Goal: Feedback & Contribution: Submit feedback/report problem

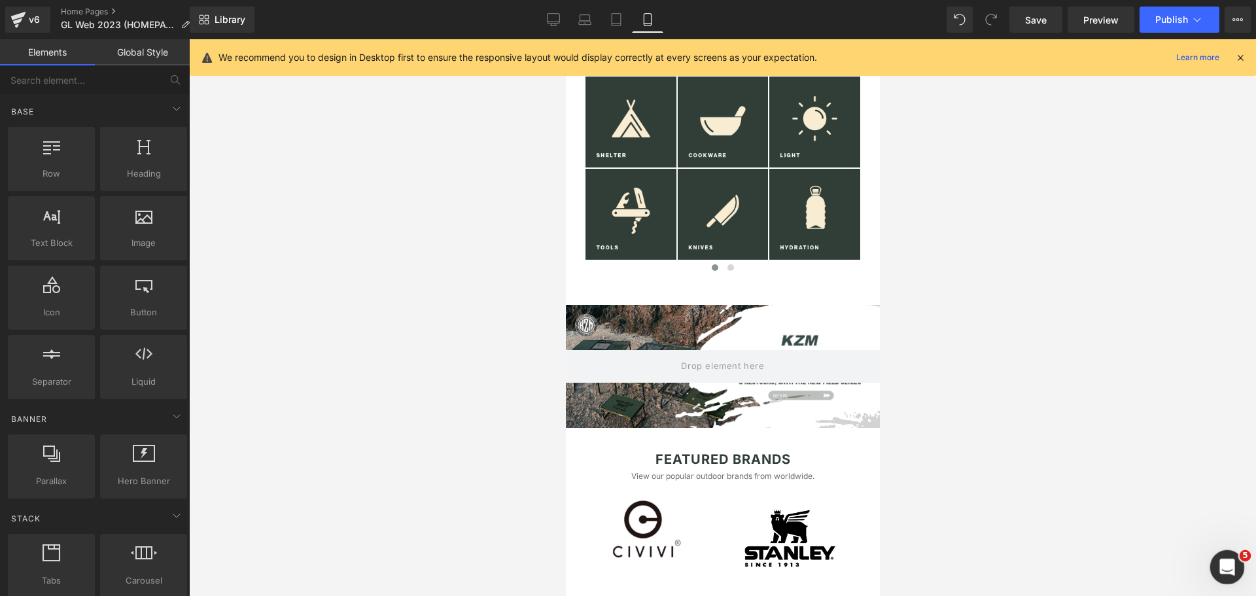
click at [1234, 563] on icon "Open Intercom Messenger" at bounding box center [1225, 566] width 22 height 22
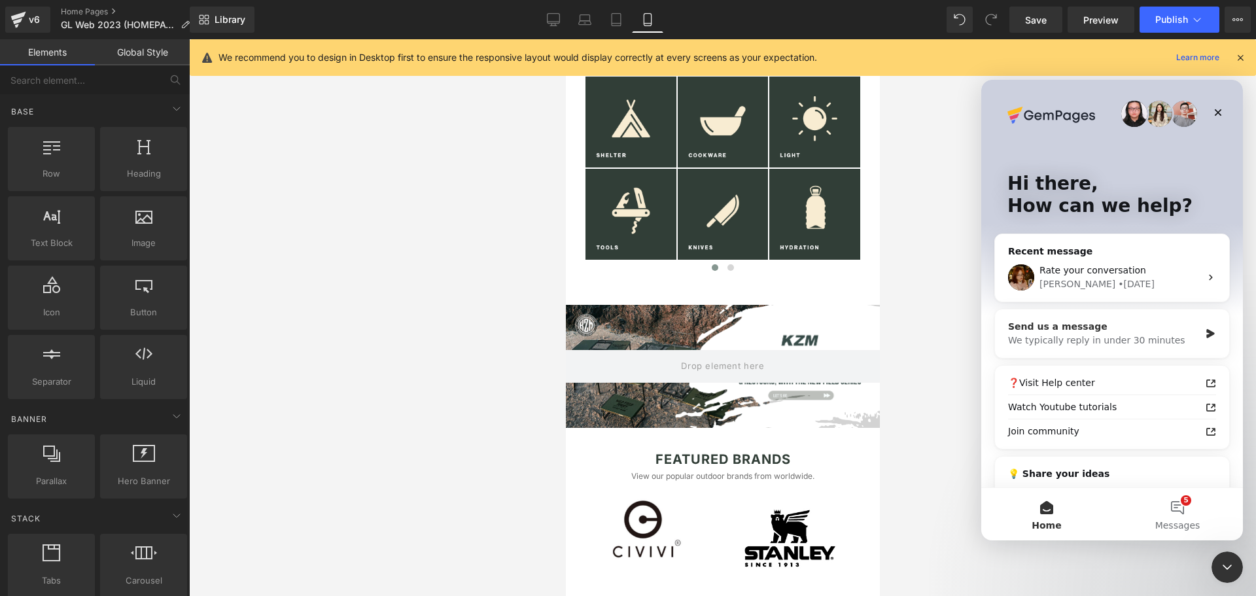
click at [1088, 337] on div "We typically reply in under 30 minutes" at bounding box center [1104, 341] width 192 height 14
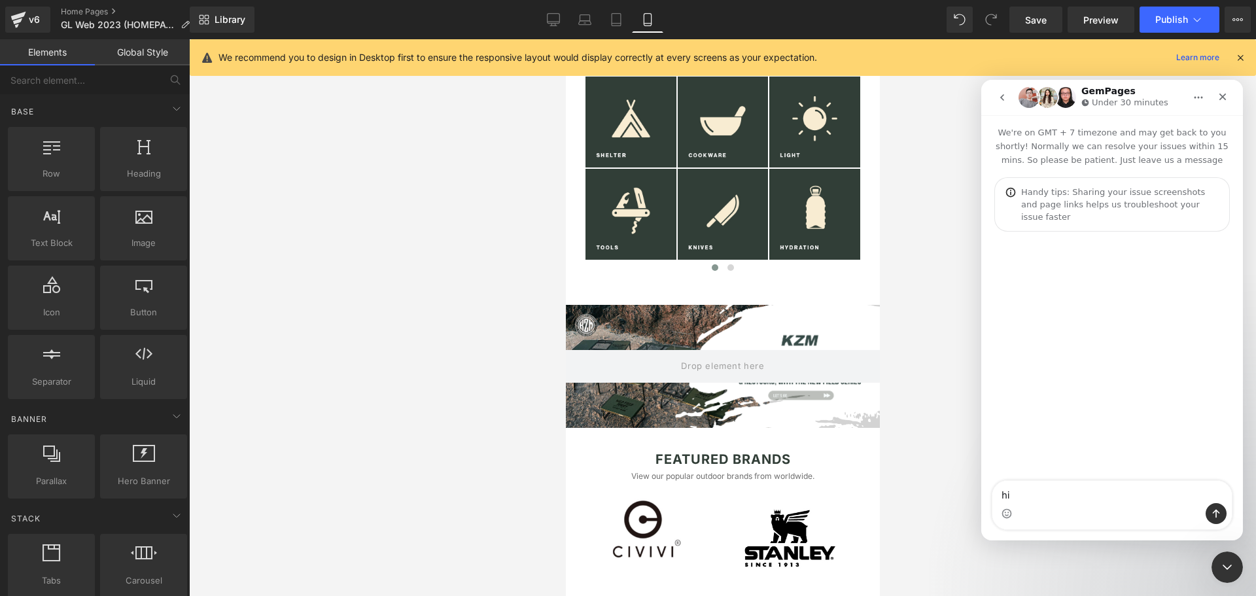
type textarea "h"
type textarea "hi again"
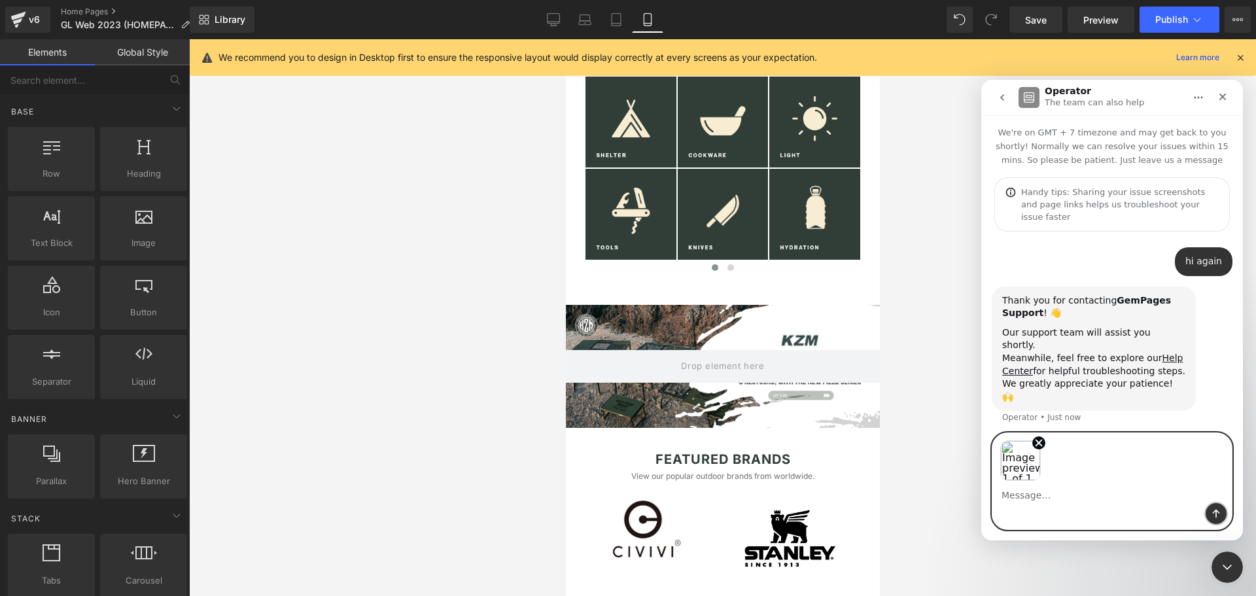
click at [1212, 512] on icon "Send a message…" at bounding box center [1216, 513] width 10 height 10
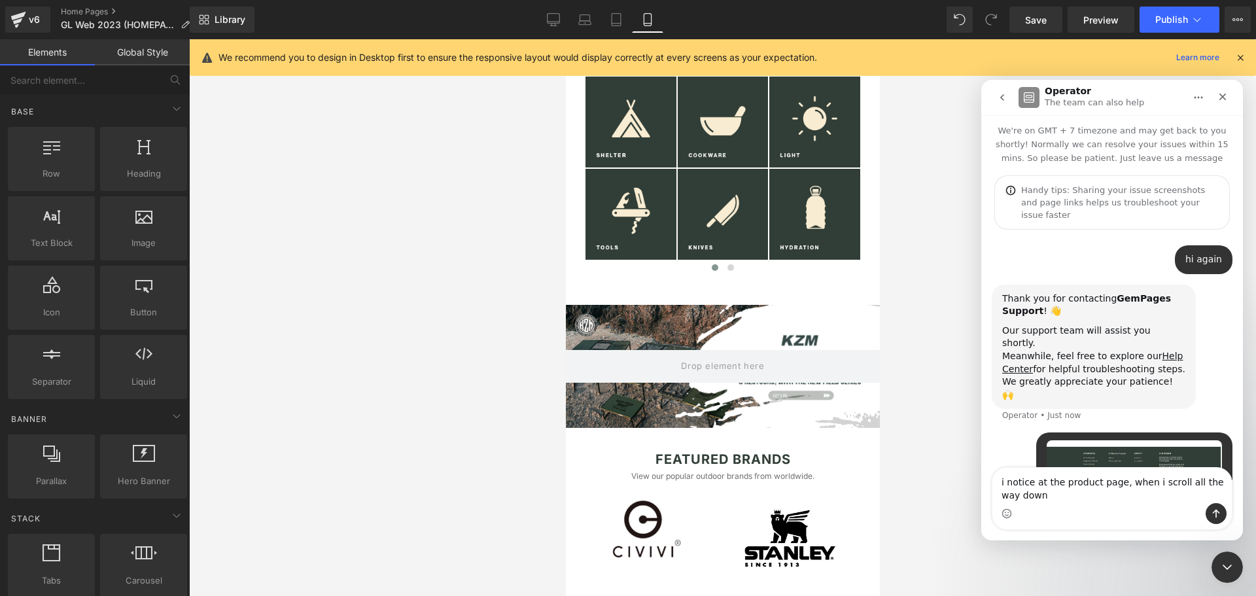
scroll to position [15, 0]
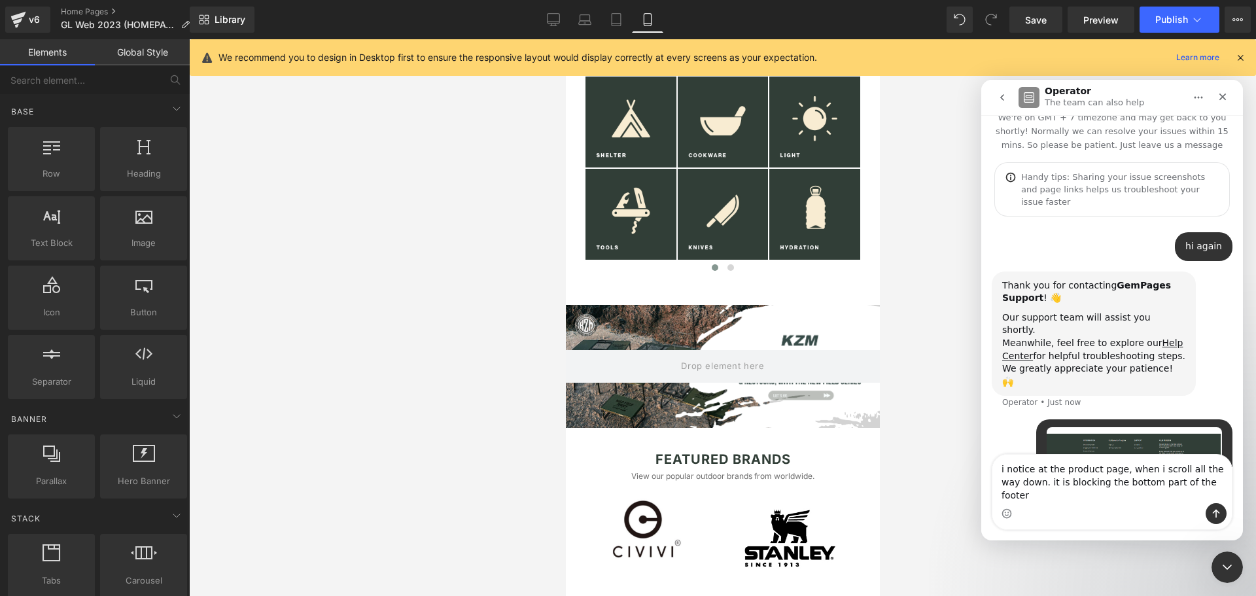
type textarea "i notice at the product page, when i scroll all the way down. it is blocking th…"
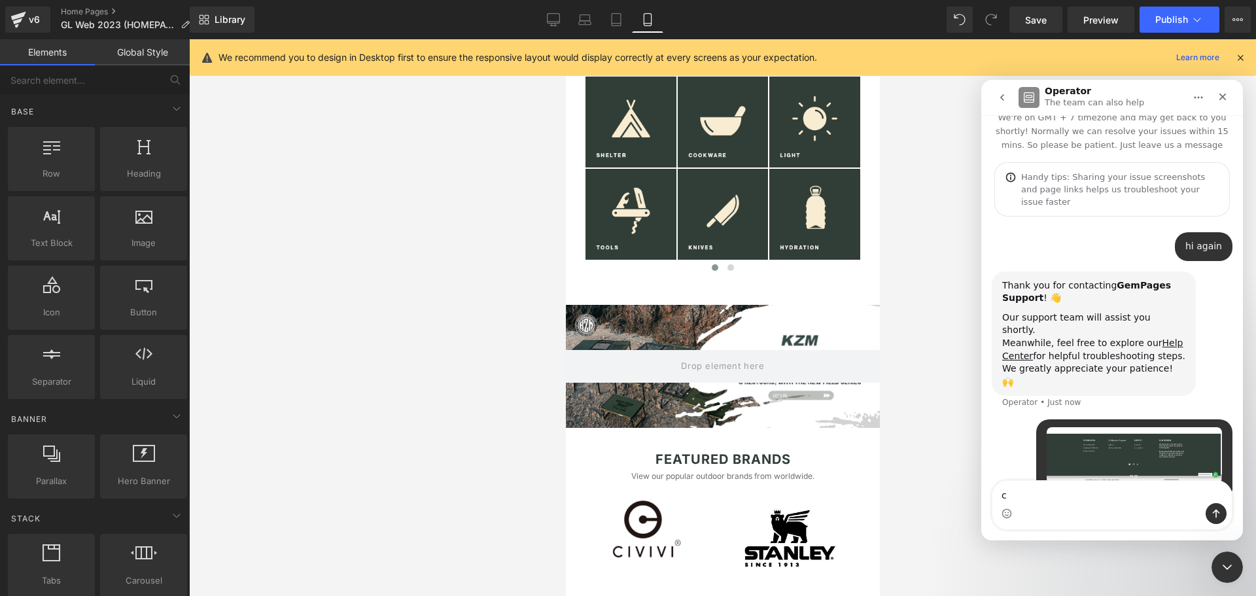
scroll to position [58, 0]
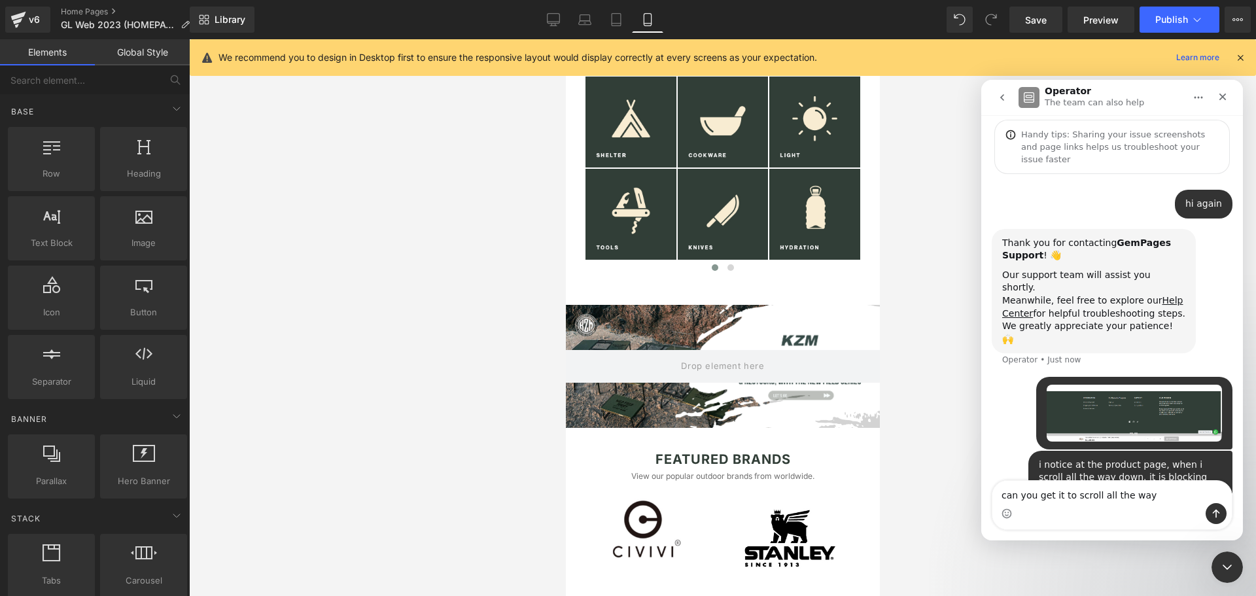
type textarea "can you get it to scroll all the wa"
type textarea "is it possible for it to scroll down all the way?"
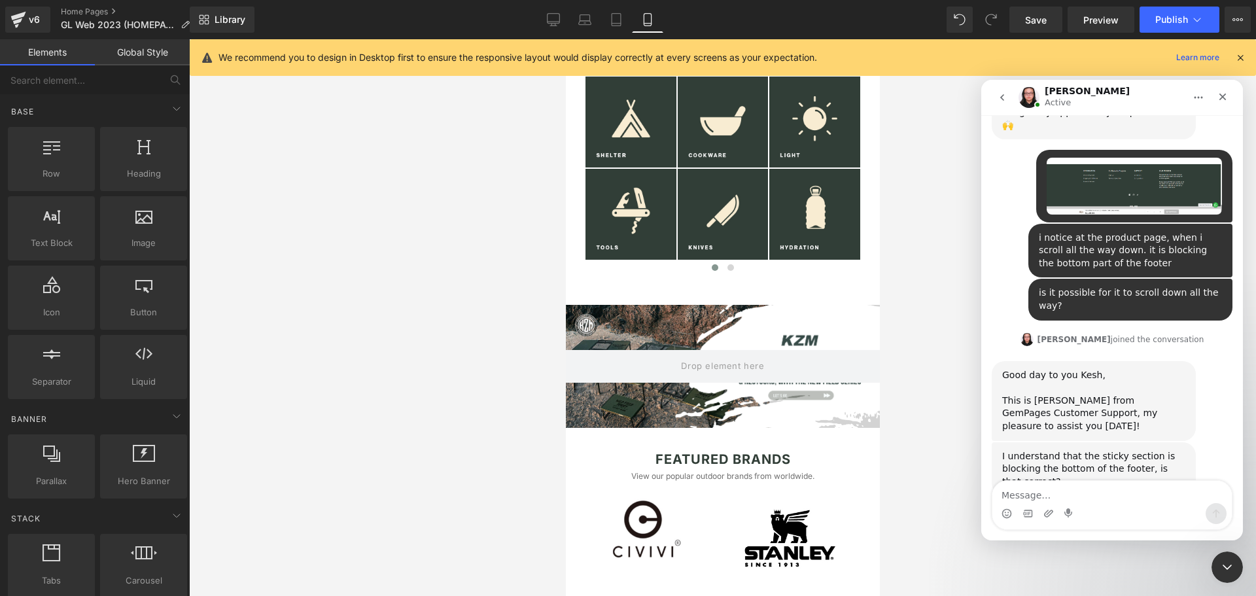
scroll to position [257, 0]
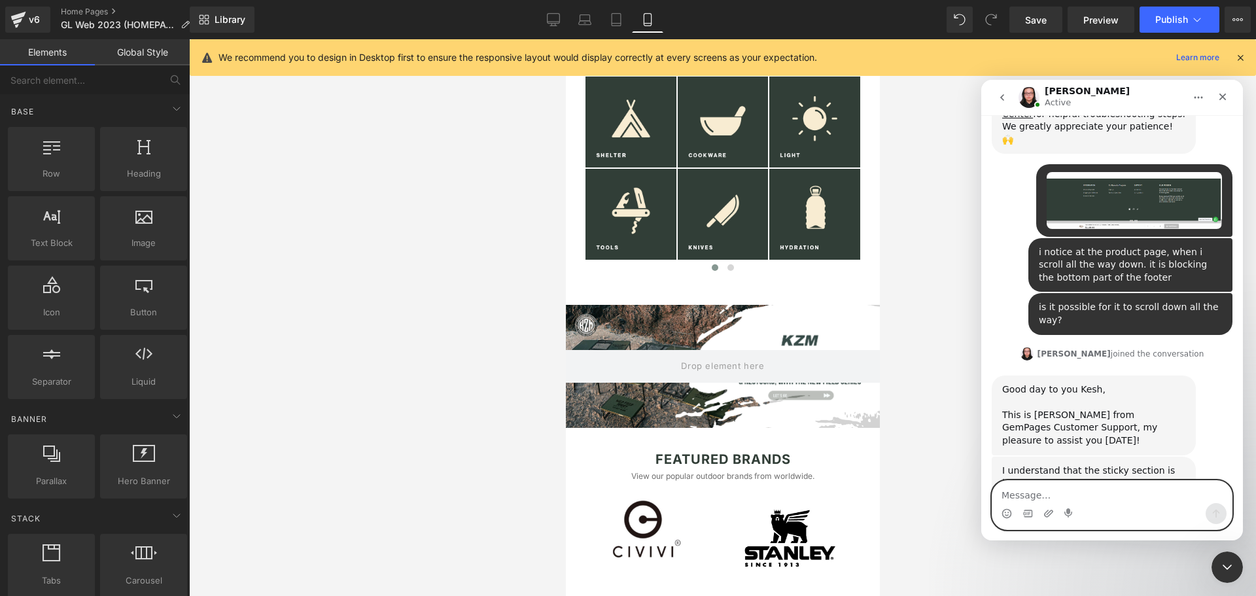
drag, startPoint x: 1123, startPoint y: 495, endPoint x: 1132, endPoint y: 373, distance: 122.0
click at [1123, 495] on textarea "Message…" at bounding box center [1111, 492] width 239 height 22
click at [1152, 189] on img "GL says…" at bounding box center [1133, 200] width 175 height 56
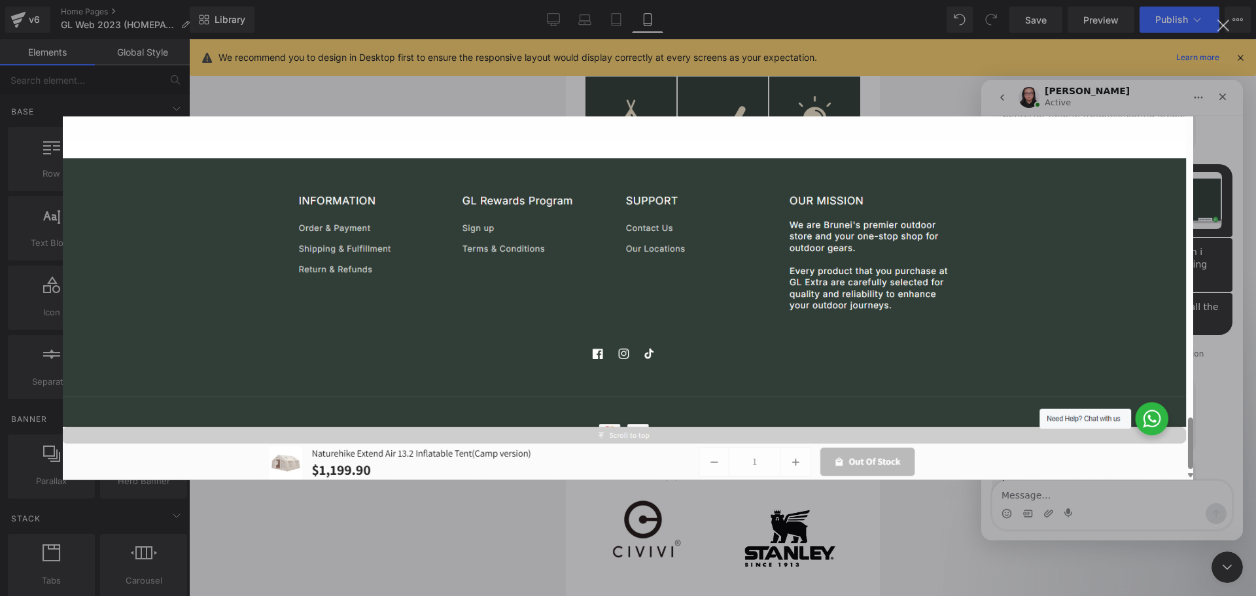
scroll to position [0, 0]
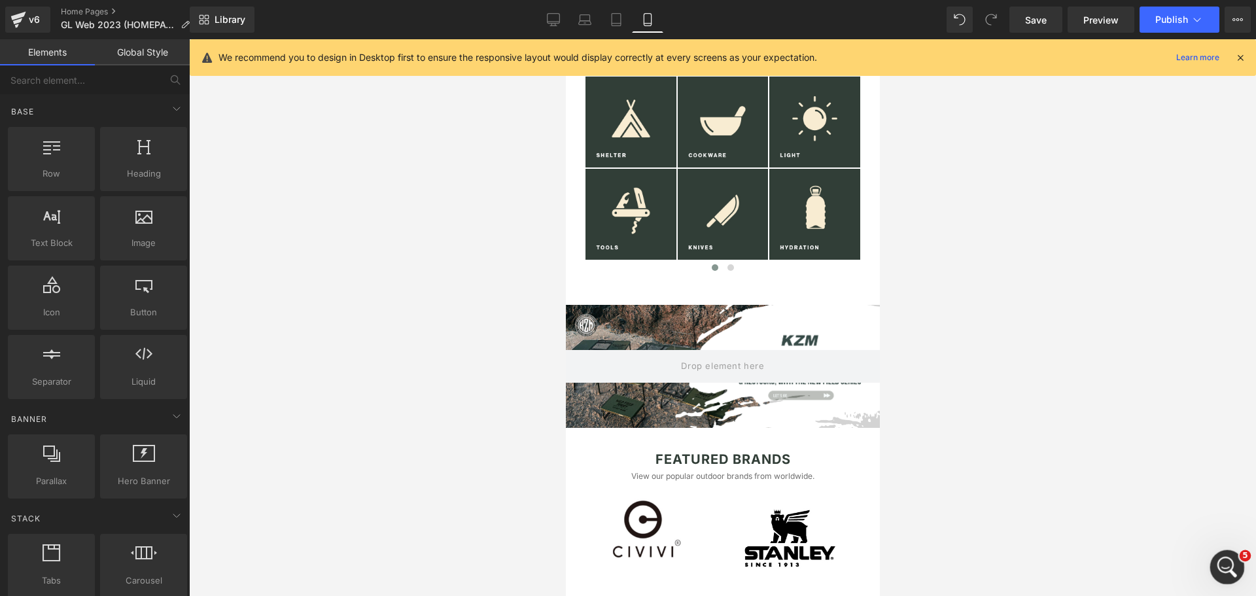
click at [1221, 568] on icon "Open Intercom Messenger" at bounding box center [1225, 566] width 22 height 22
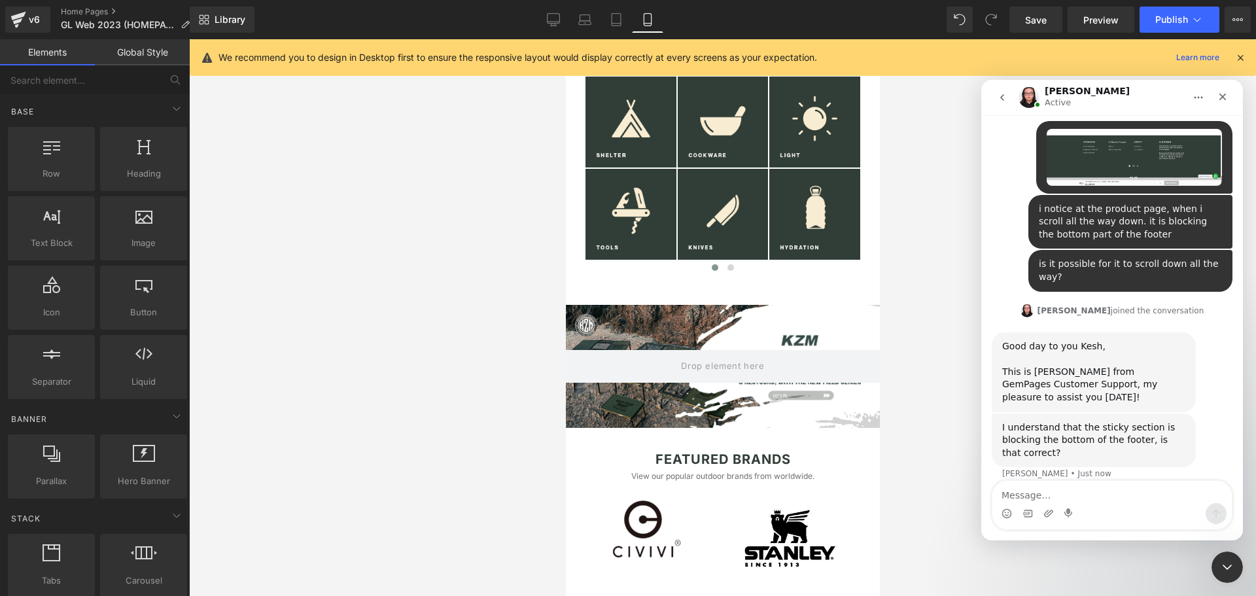
scroll to position [301, 0]
click at [1107, 502] on textarea "Message…" at bounding box center [1111, 492] width 239 height 22
type textarea "t"
type textarea "yes the sticky"
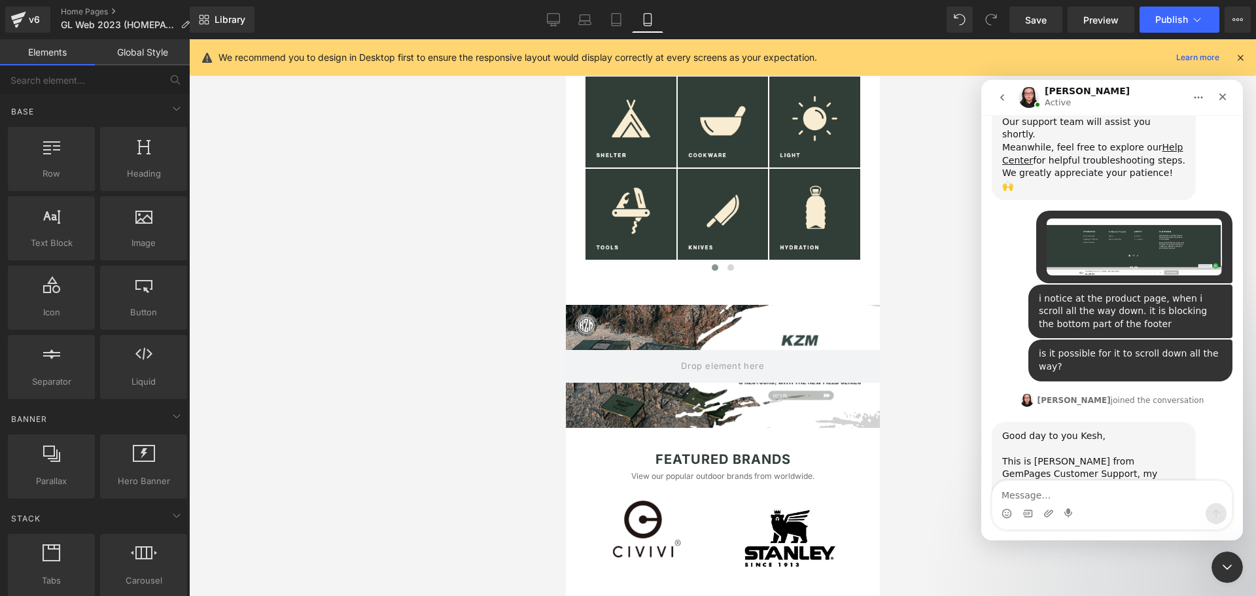
scroll to position [209, 0]
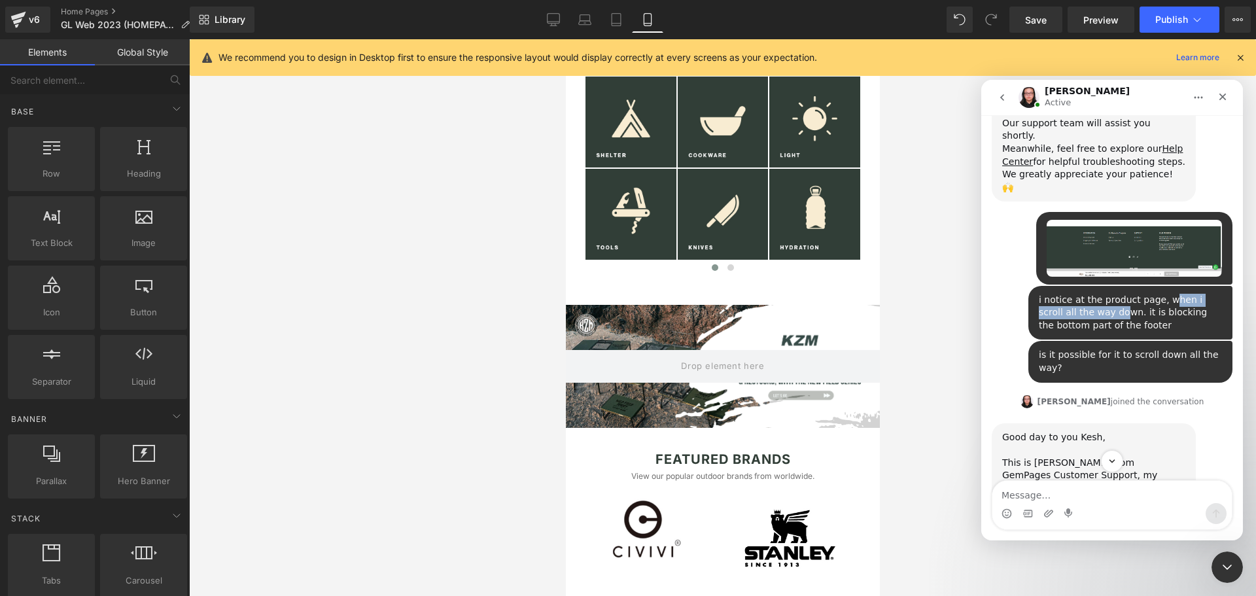
drag, startPoint x: 1158, startPoint y: 264, endPoint x: 1076, endPoint y: 277, distance: 82.8
click at [1076, 294] on div "i notice at the product page, when i scroll all the way down. it is blocking th…" at bounding box center [1130, 313] width 183 height 39
drag, startPoint x: 1114, startPoint y: 277, endPoint x: 1094, endPoint y: 277, distance: 20.3
click at [1114, 294] on div "i notice at the product page, when i scroll all the way down. it is blocking th…" at bounding box center [1130, 313] width 183 height 39
drag, startPoint x: 1094, startPoint y: 274, endPoint x: 1115, endPoint y: 291, distance: 27.0
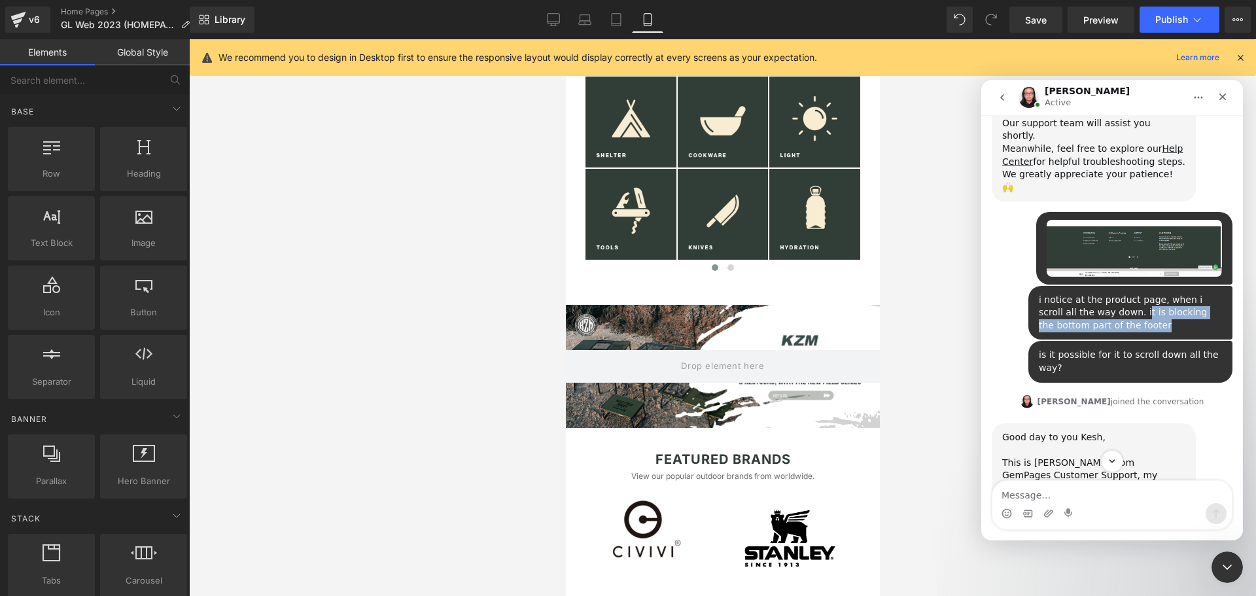
click at [1110, 294] on div "i notice at the product page, when i scroll all the way down. it is blocking th…" at bounding box center [1130, 313] width 183 height 39
click at [1115, 294] on div "i notice at the product page, when i scroll all the way down. it is blocking th…" at bounding box center [1130, 313] width 183 height 39
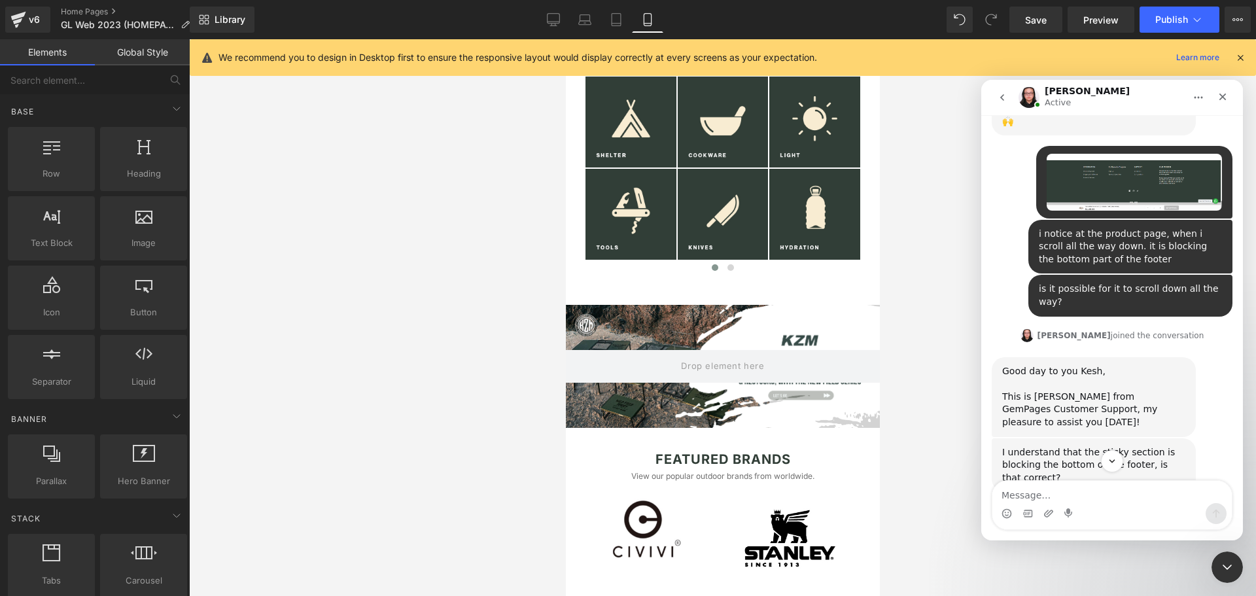
scroll to position [340, 0]
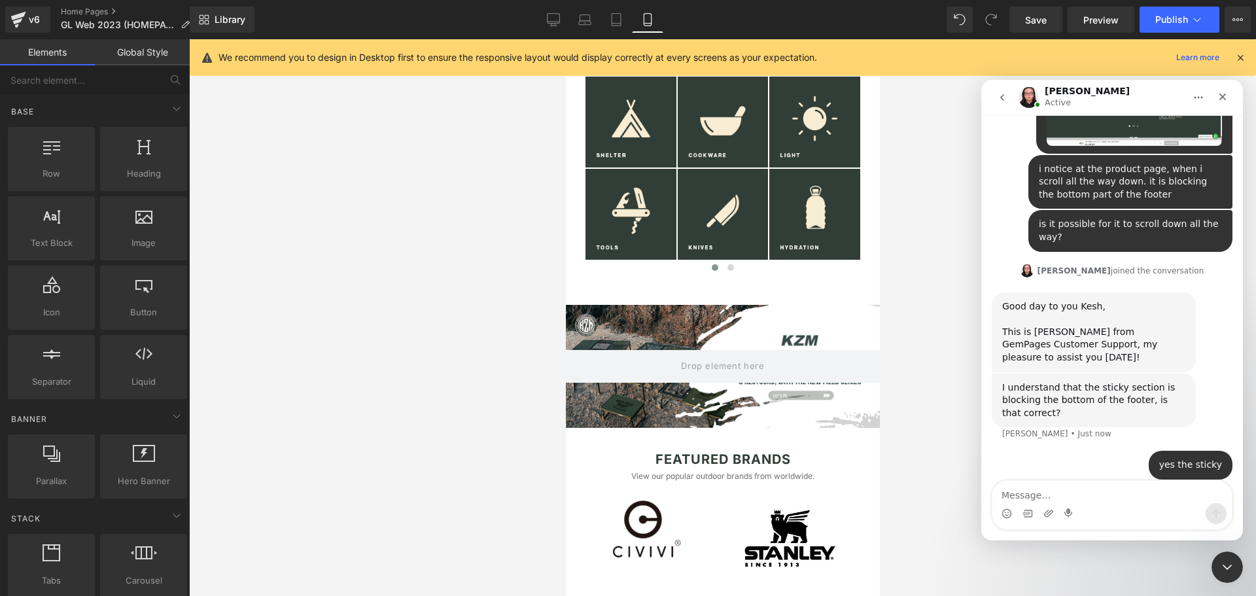
click at [1103, 451] on div "yes the sticky GL • Just now" at bounding box center [1111, 473] width 241 height 44
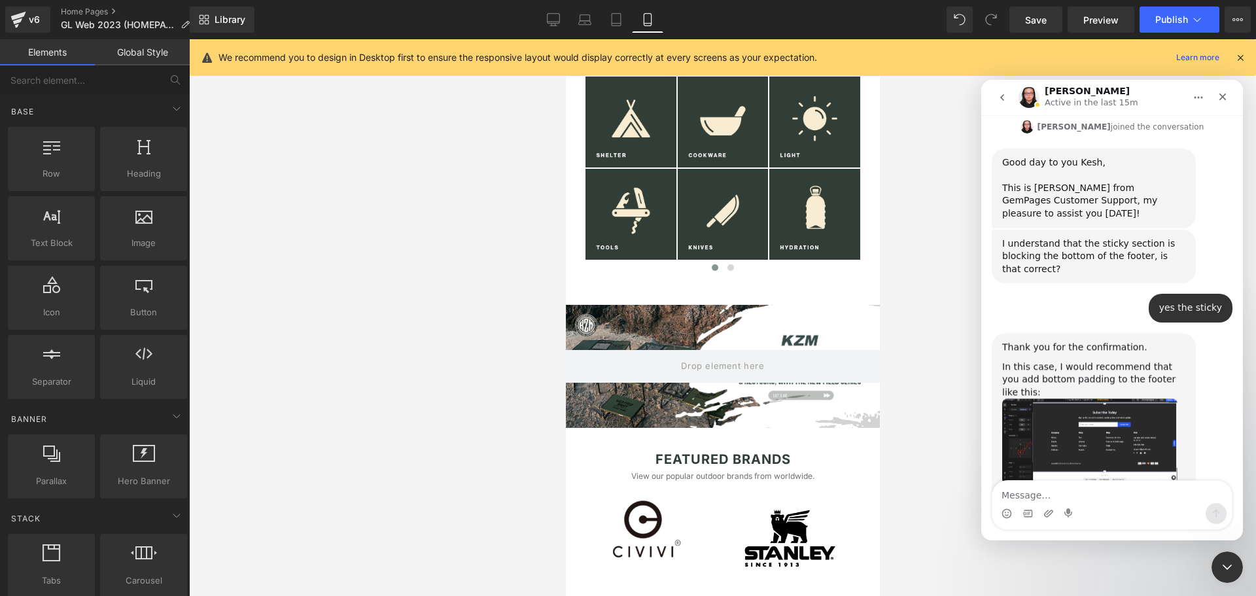
scroll to position [523, 0]
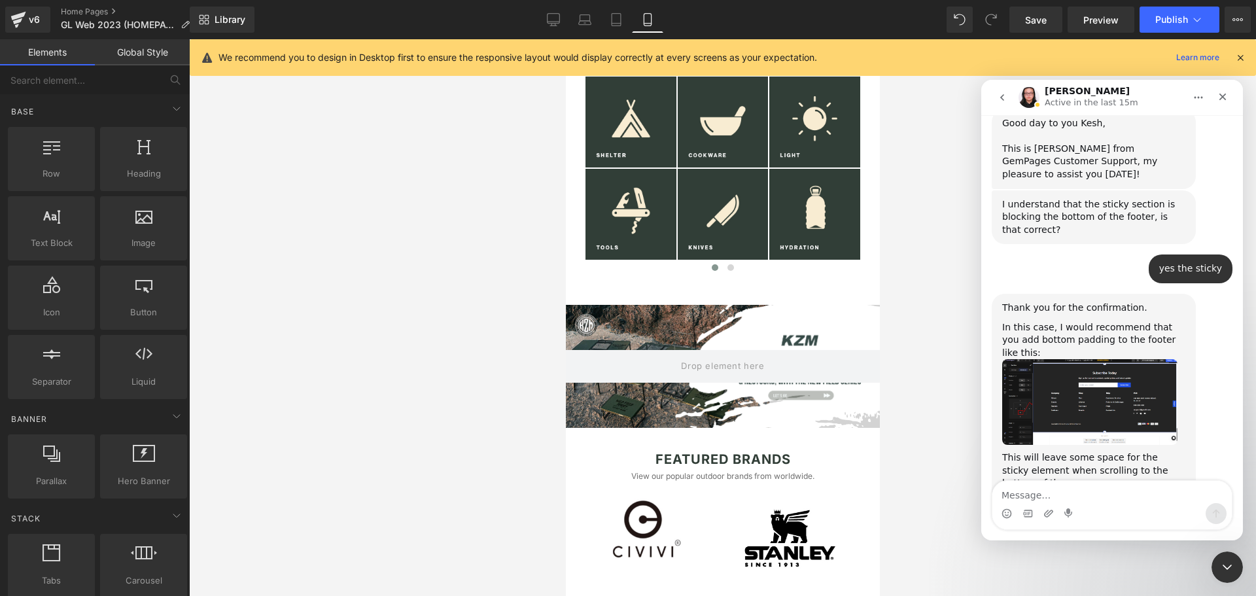
click at [1084, 359] on img "Nathan says…" at bounding box center [1089, 402] width 175 height 86
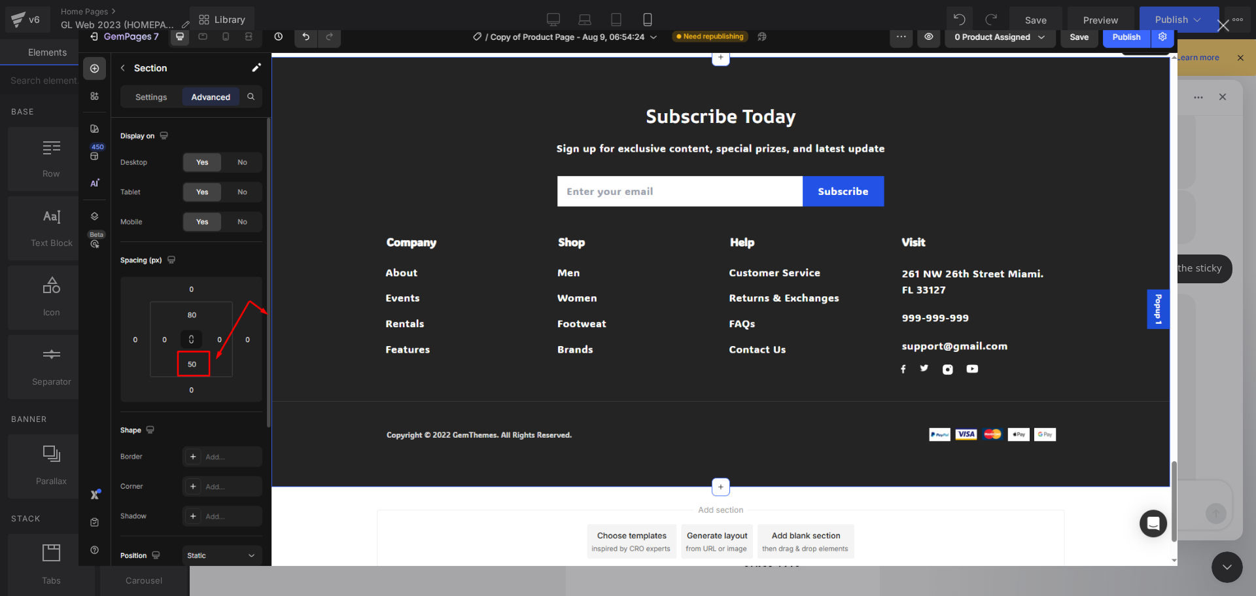
click at [1201, 272] on div "Intercom messenger" at bounding box center [628, 298] width 1256 height 596
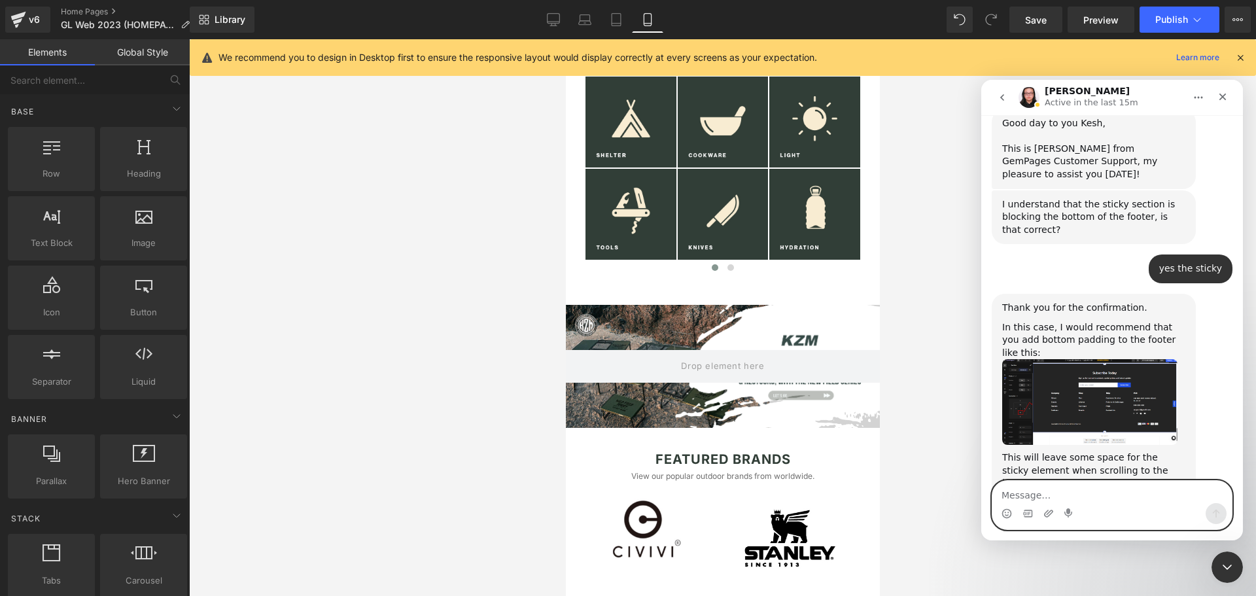
click at [1095, 494] on textarea "Message…" at bounding box center [1111, 492] width 239 height 22
click at [1097, 359] on img "Nathan says…" at bounding box center [1089, 402] width 175 height 86
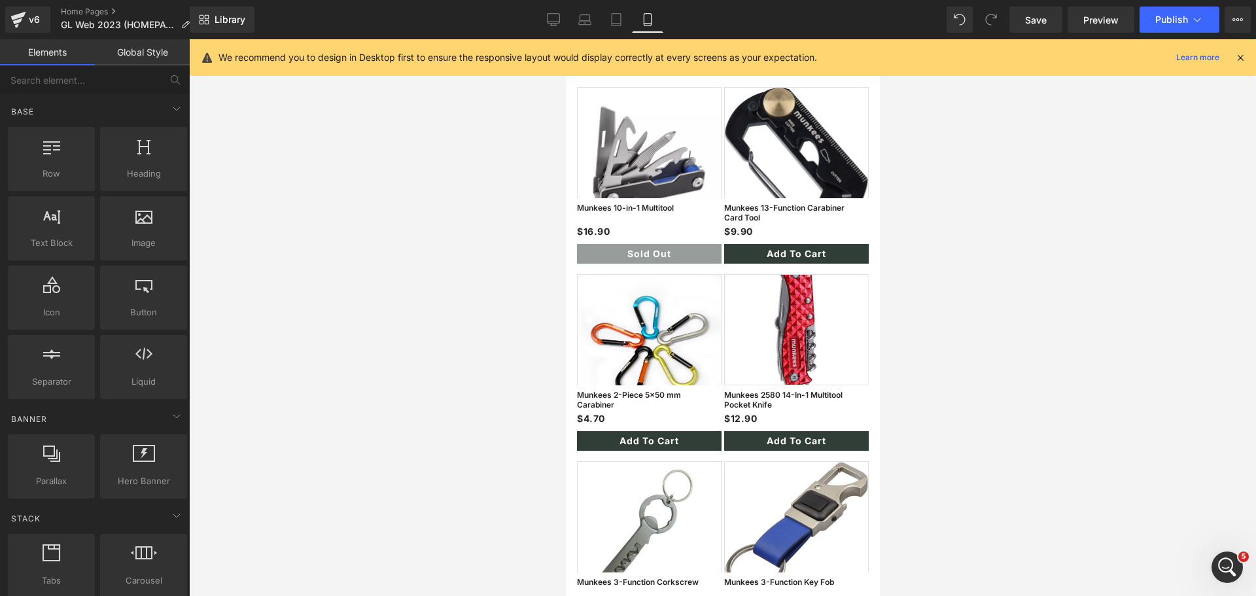
scroll to position [1177, 0]
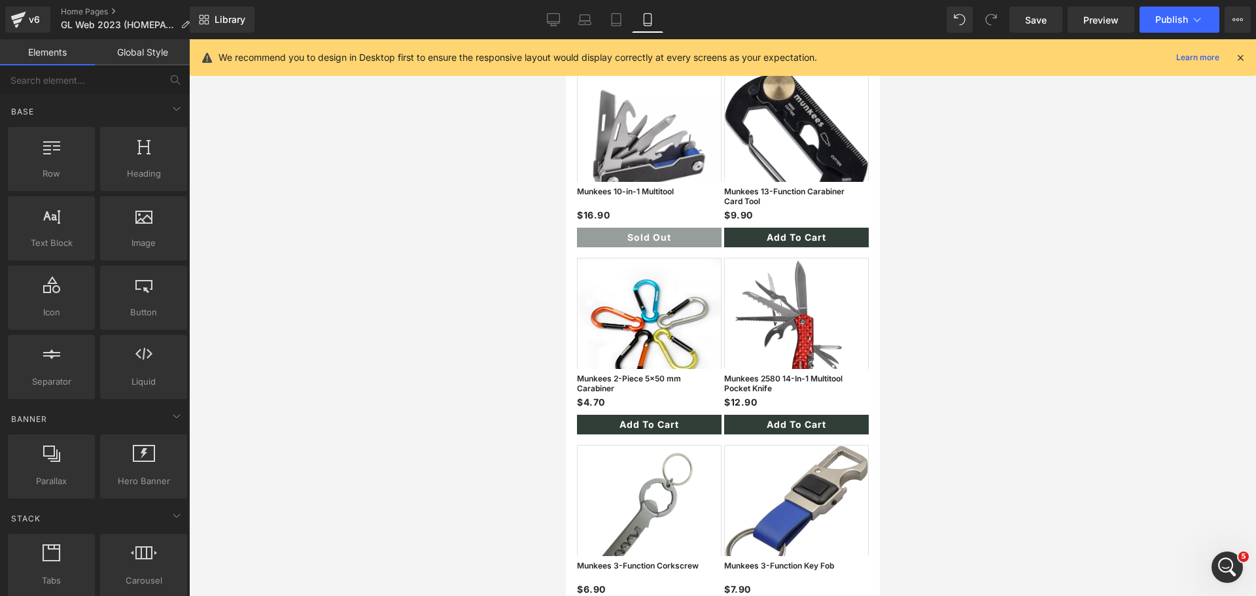
click at [788, 131] on div "Sale Off (P) Image" at bounding box center [795, 126] width 145 height 111
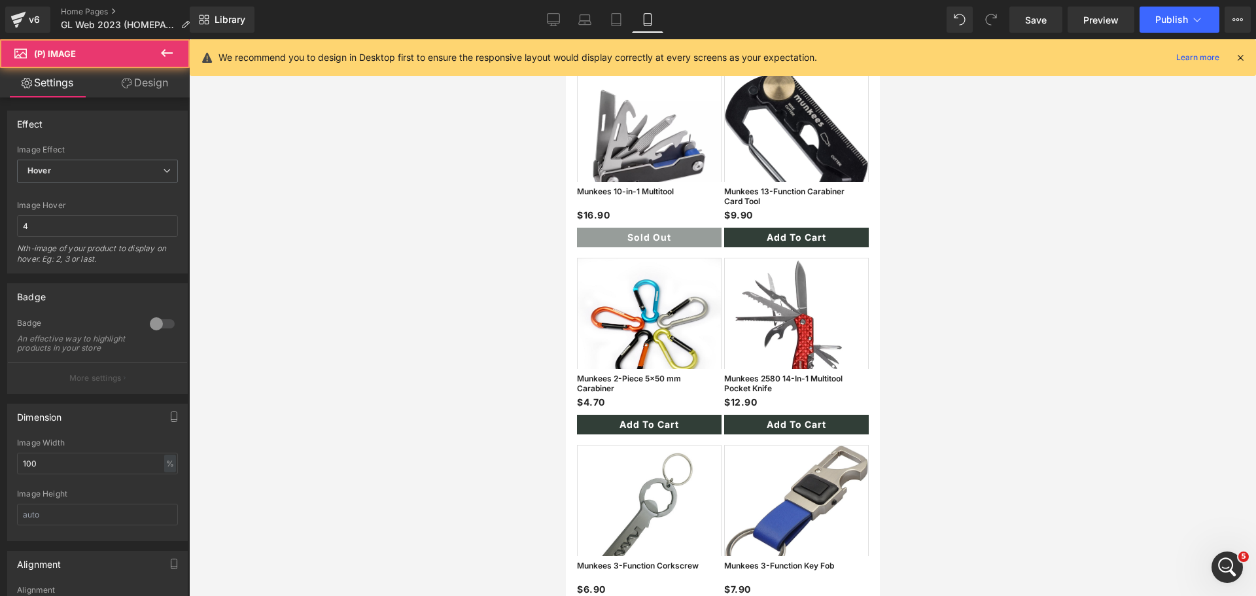
click at [270, 110] on div at bounding box center [722, 317] width 1067 height 557
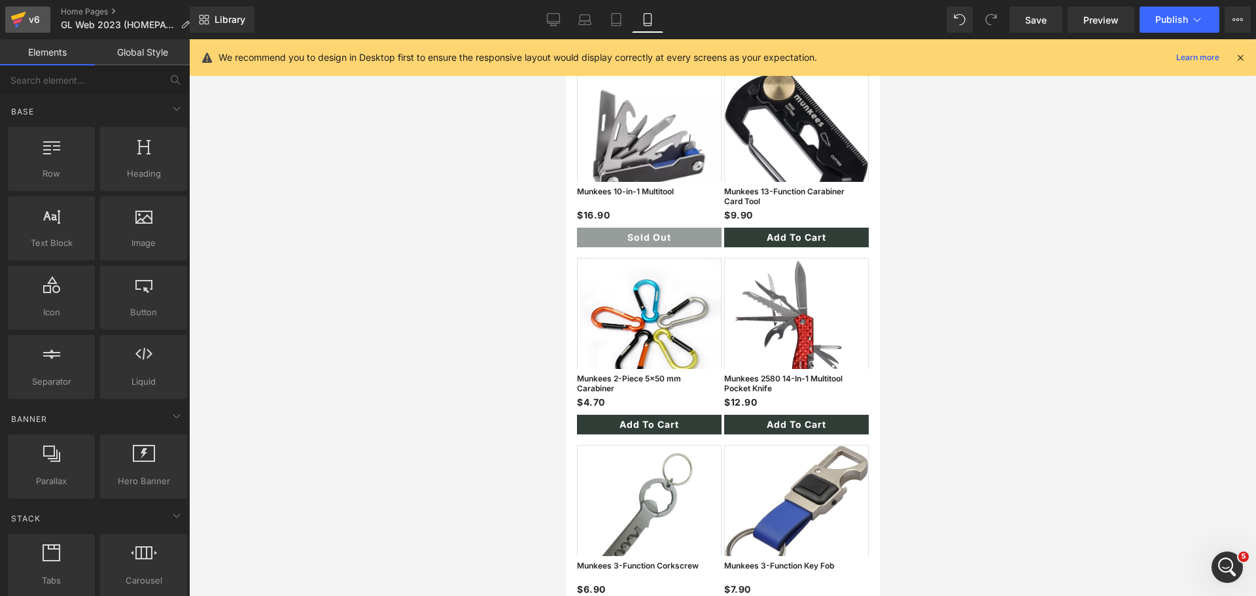
click at [17, 17] on icon at bounding box center [18, 16] width 15 height 9
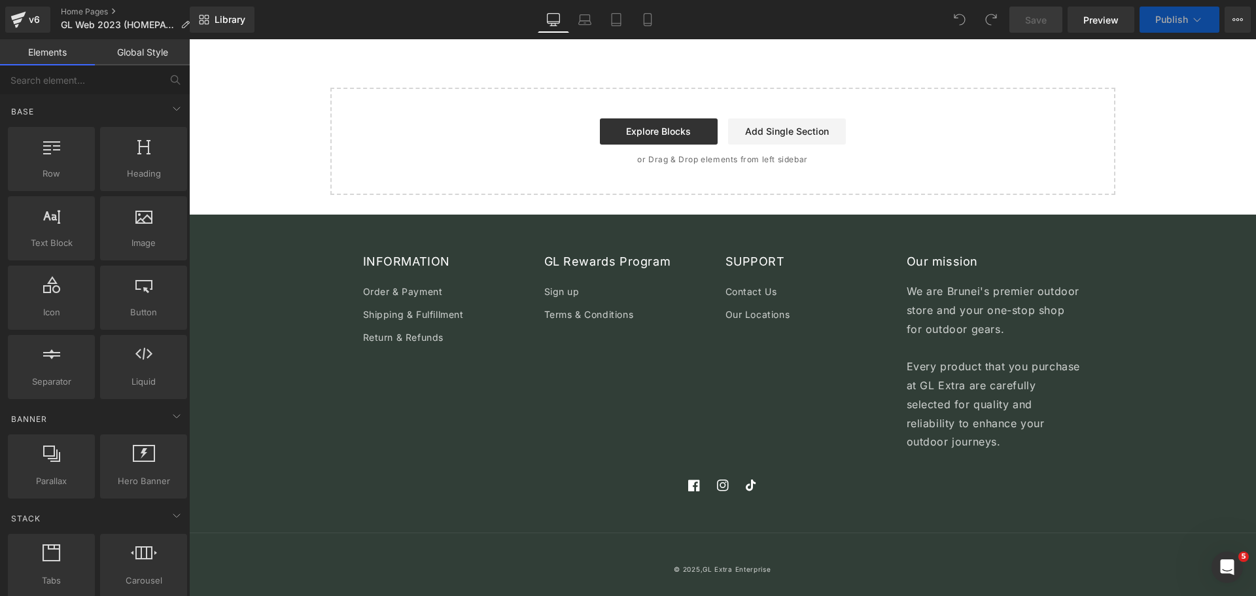
scroll to position [3705, 0]
drag, startPoint x: 2264, startPoint y: 1097, endPoint x: 1225, endPoint y: 561, distance: 1169.1
click at [1226, 560] on icon "Open Intercom Messenger" at bounding box center [1224, 565] width 9 height 10
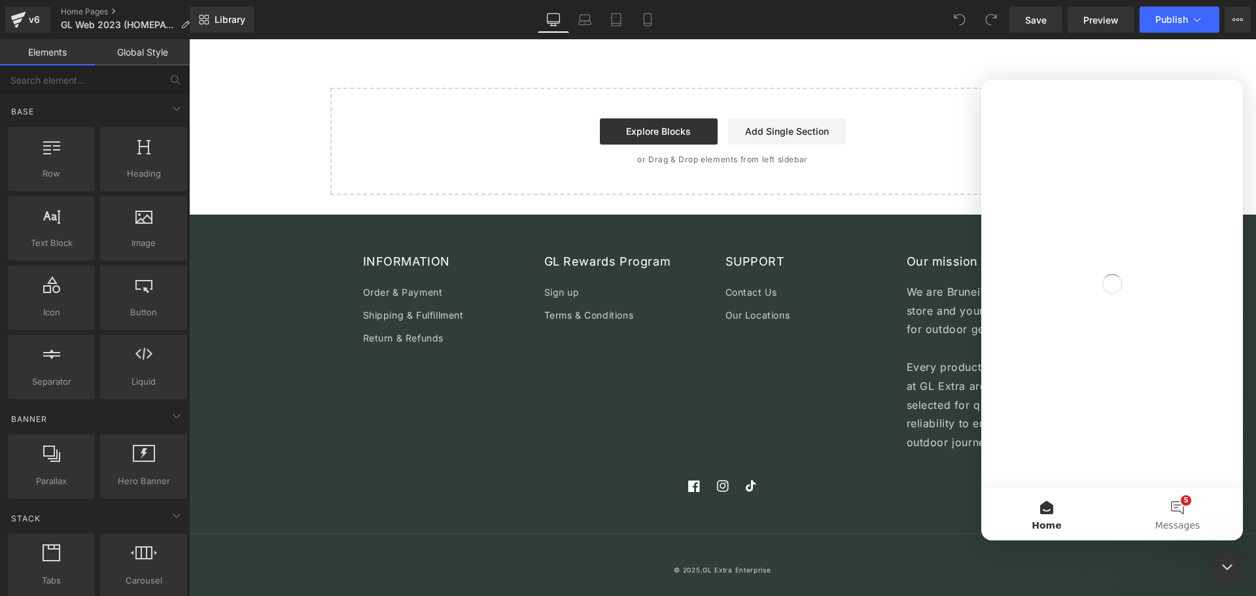
scroll to position [0, 0]
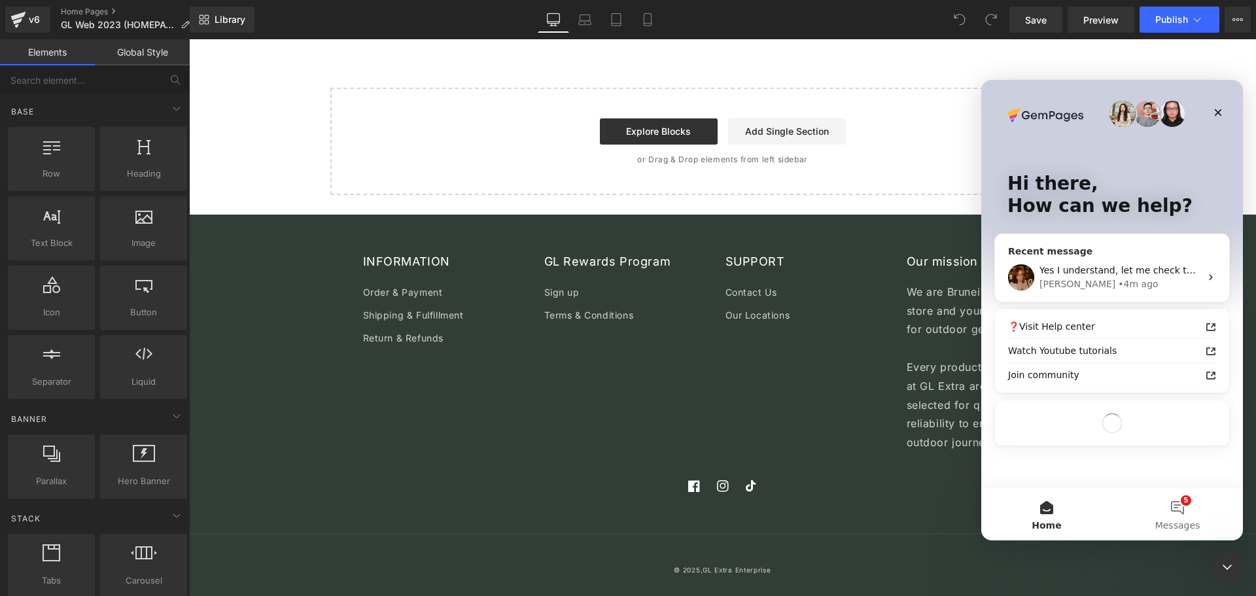
click at [1083, 270] on span "Yes I understand, let me check this first and get back to you with the solution" at bounding box center [1216, 270] width 355 height 10
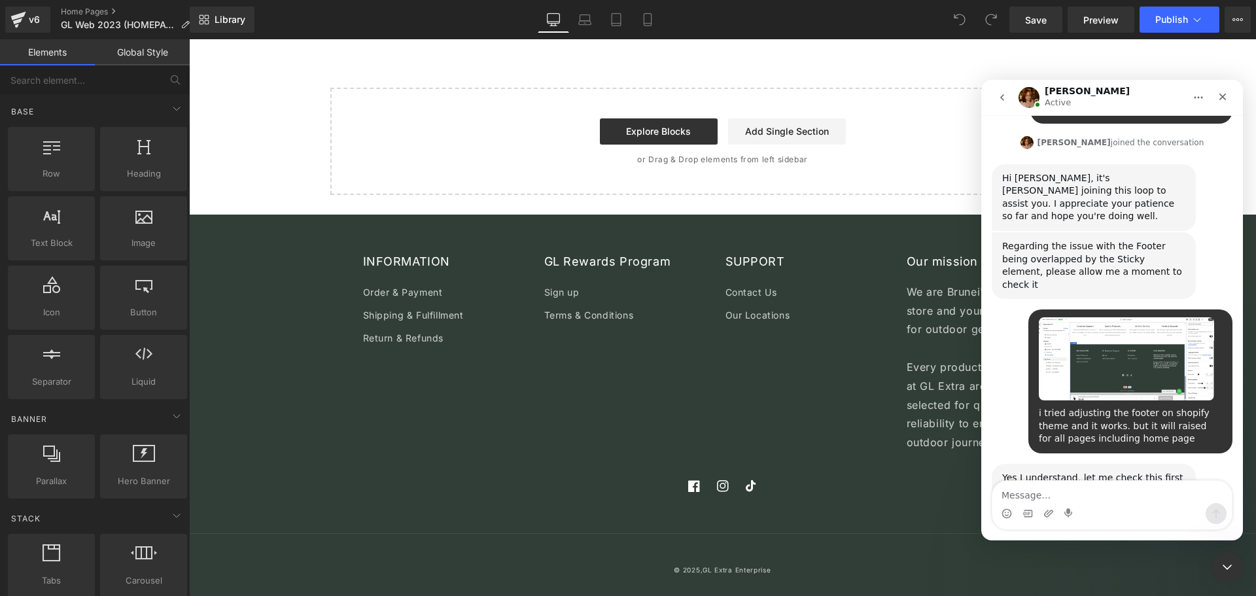
scroll to position [918, 0]
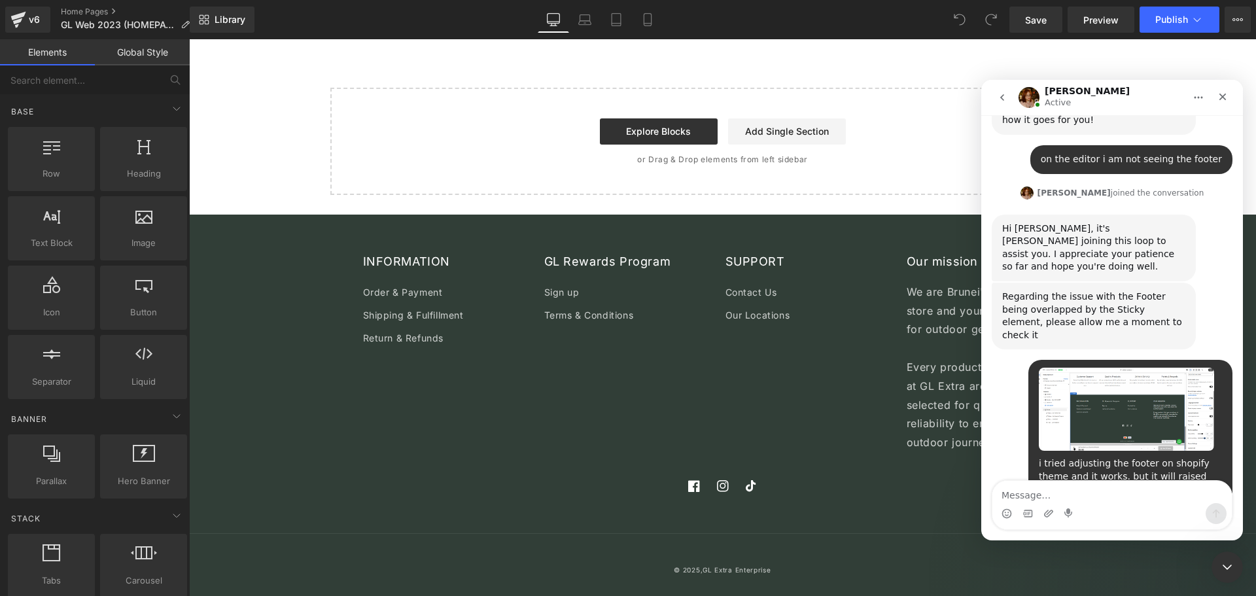
click at [1091, 496] on textarea "Message…" at bounding box center [1111, 492] width 239 height 22
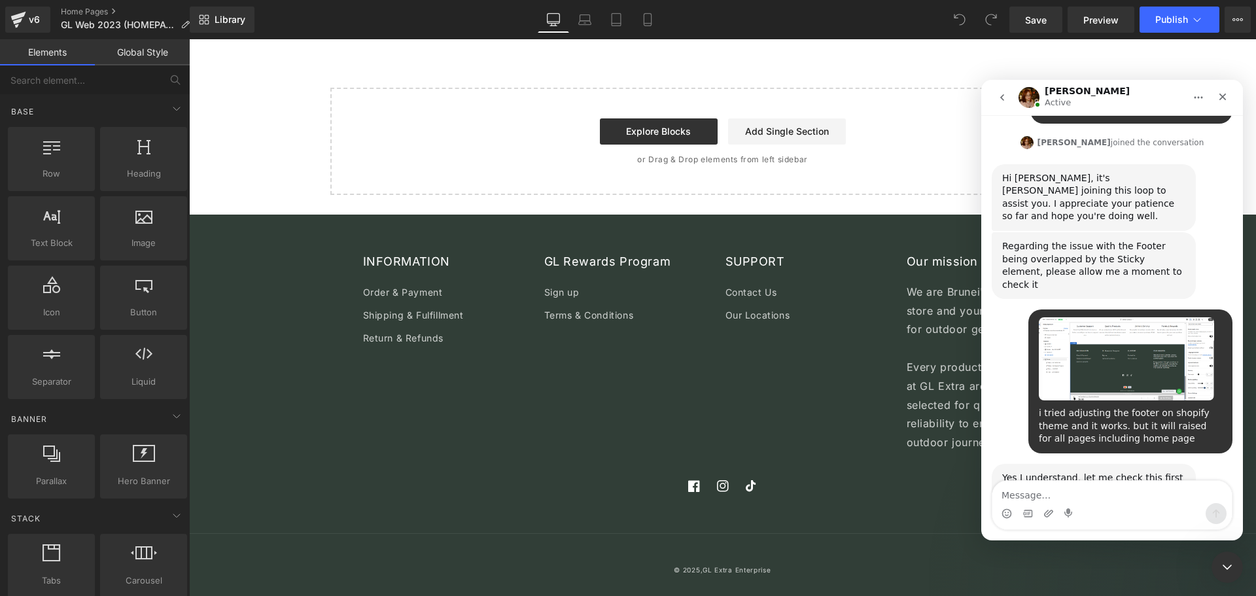
scroll to position [1018, 0]
